Goal: Information Seeking & Learning: Learn about a topic

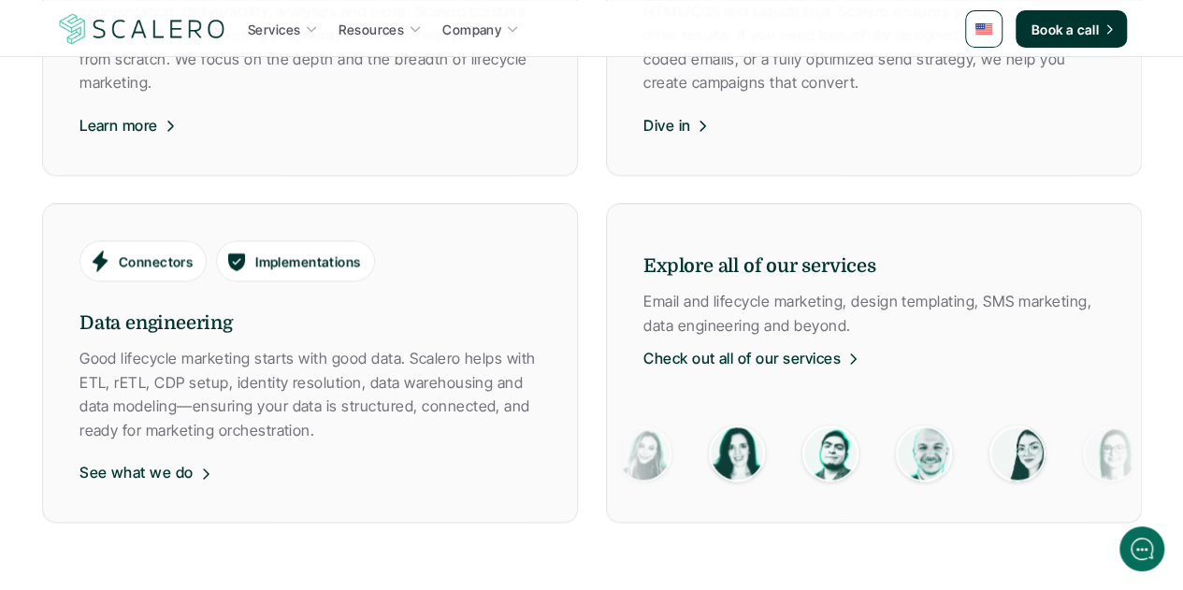
scroll to position [1310, 0]
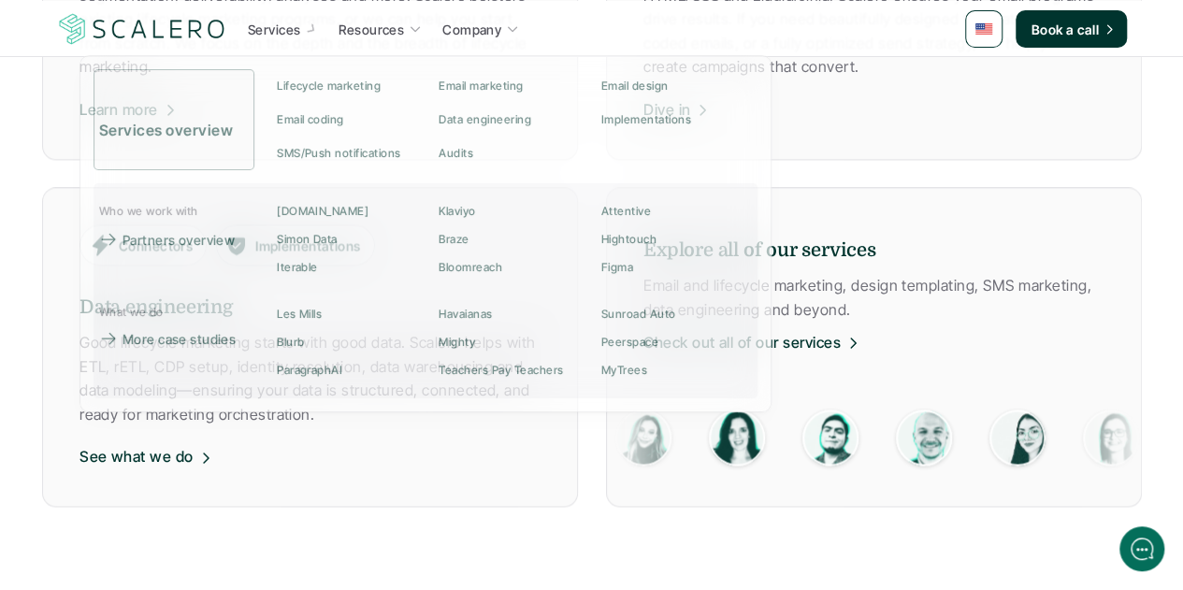
click at [299, 25] on p "Services" at bounding box center [274, 30] width 52 height 20
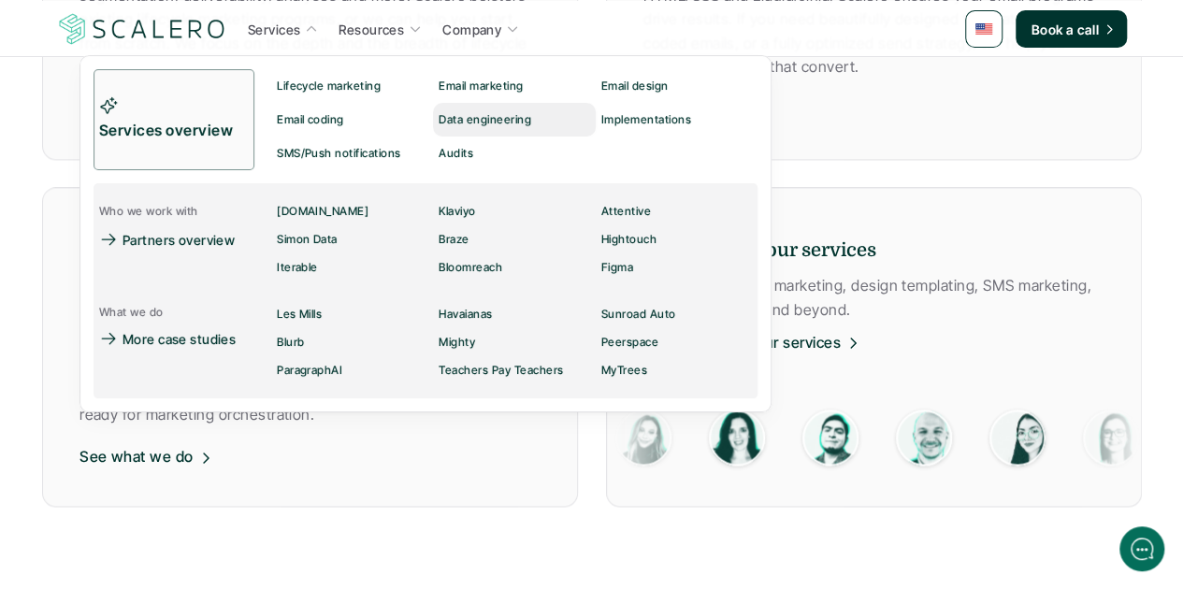
click at [470, 119] on p "Data engineering" at bounding box center [485, 119] width 93 height 13
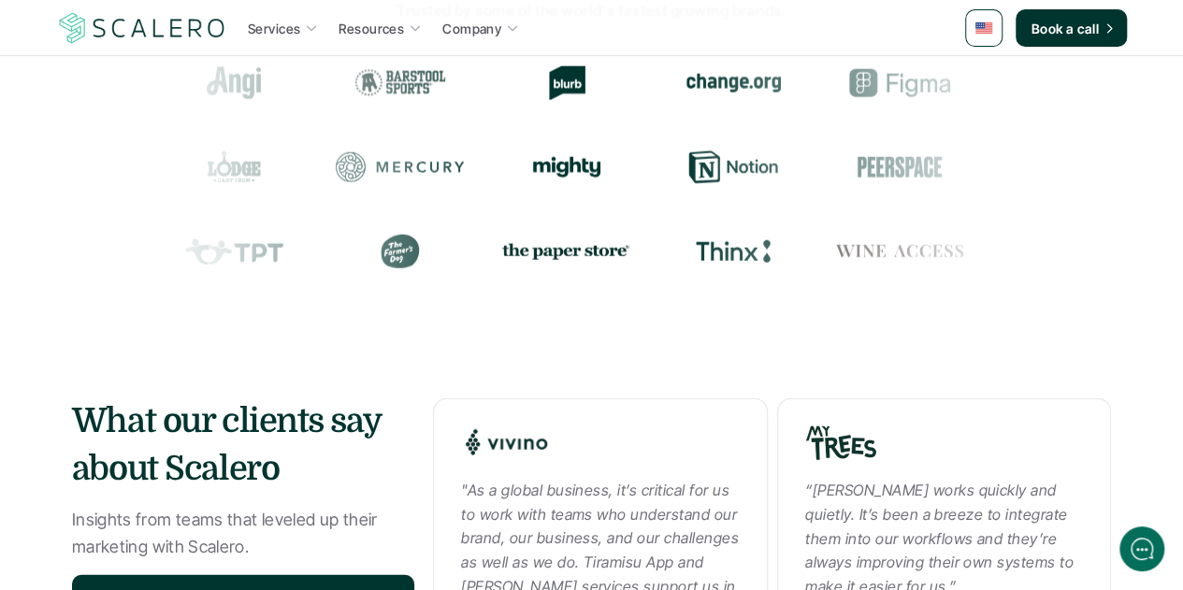
scroll to position [2432, 0]
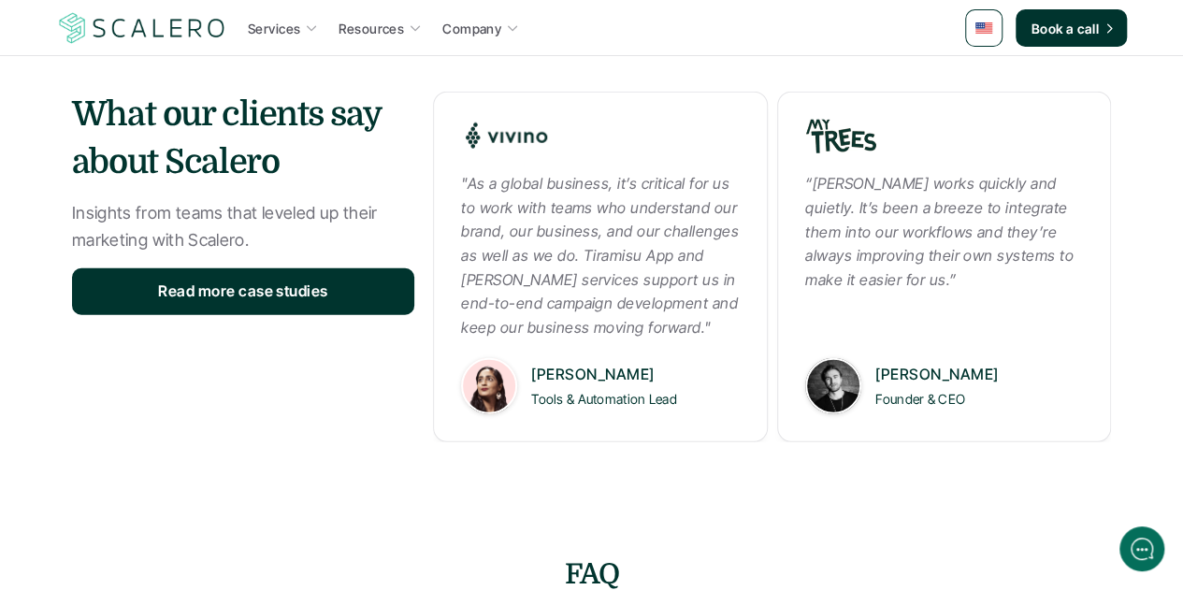
click at [980, 21] on link at bounding box center [983, 27] width 37 height 37
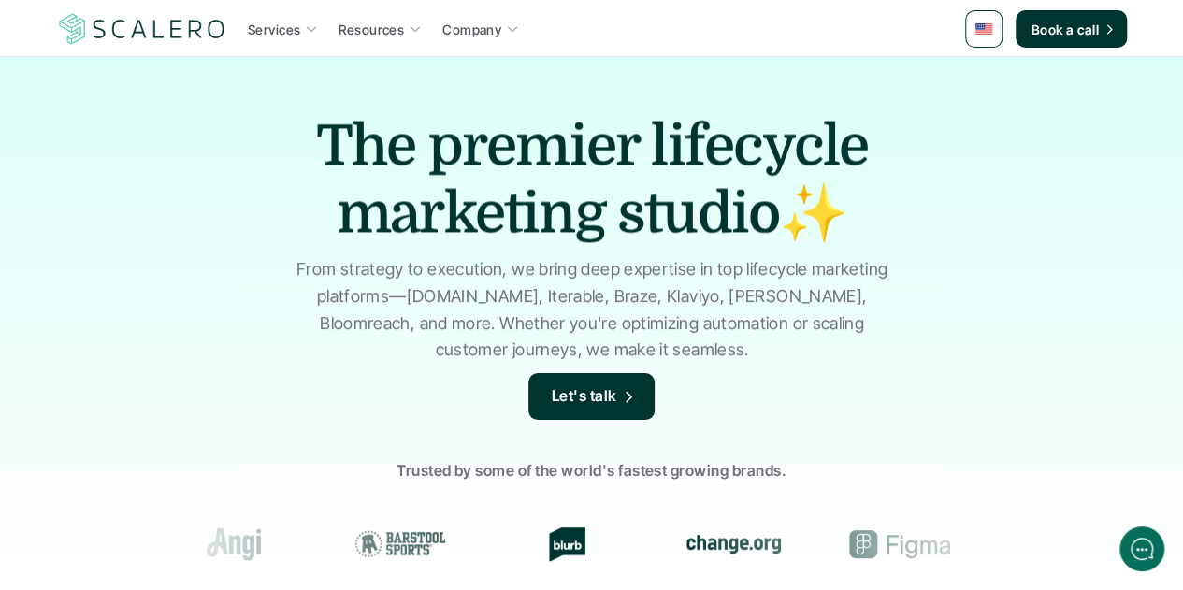
click at [988, 29] on img at bounding box center [984, 28] width 17 height 11
click at [988, 38] on link at bounding box center [983, 28] width 37 height 37
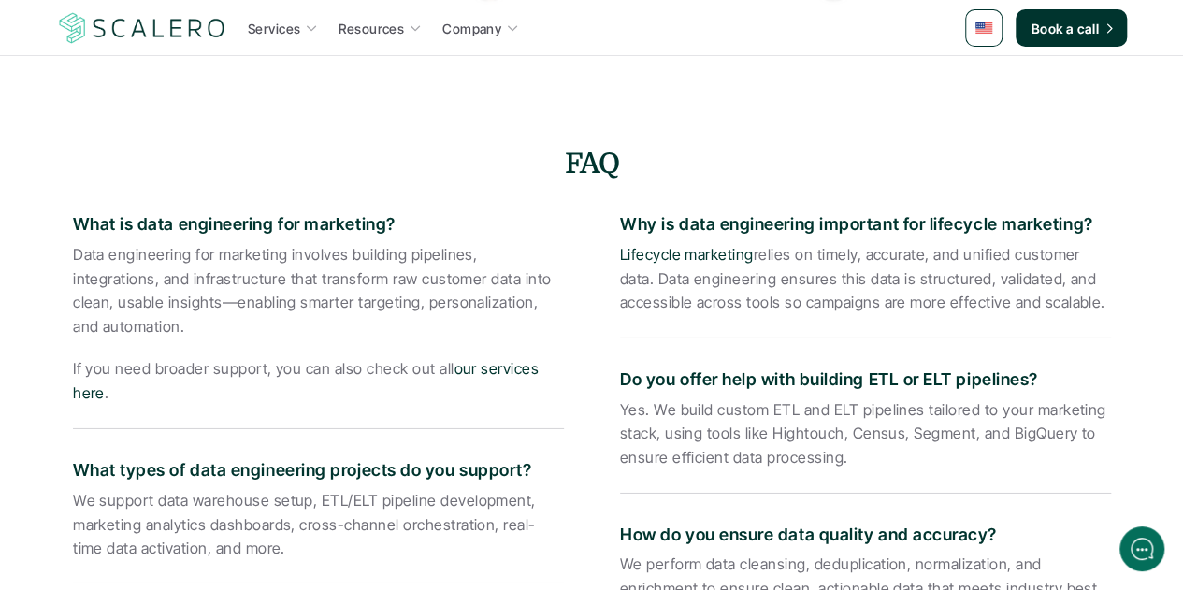
scroll to position [2900, 0]
